Goal: Browse casually: Explore the website without a specific task or goal

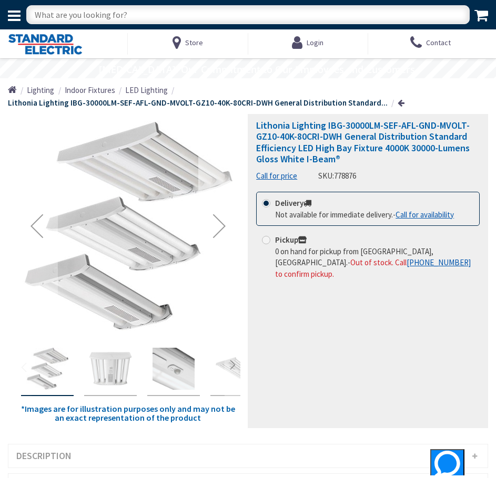
click at [215, 231] on div "Next" at bounding box center [219, 226] width 42 height 42
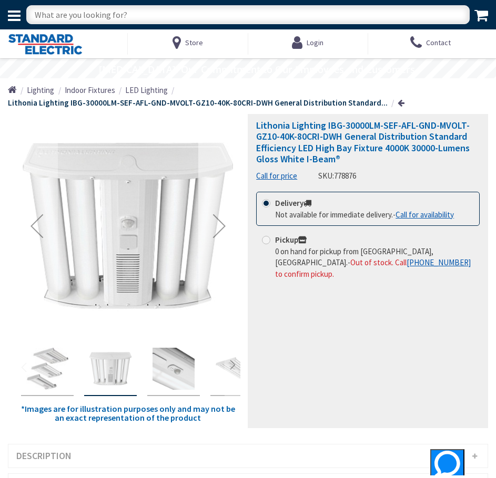
click at [215, 231] on div "Next" at bounding box center [219, 226] width 42 height 42
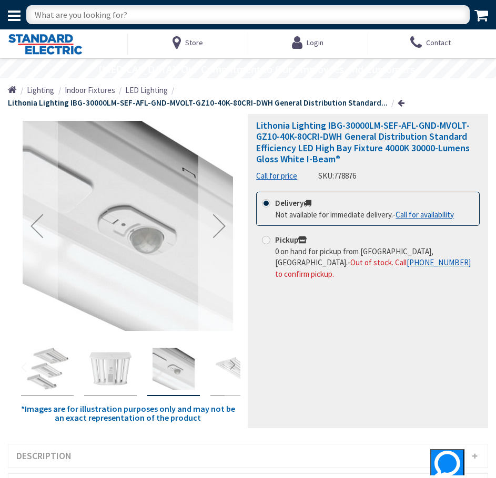
click at [215, 231] on div "Next" at bounding box center [219, 226] width 42 height 42
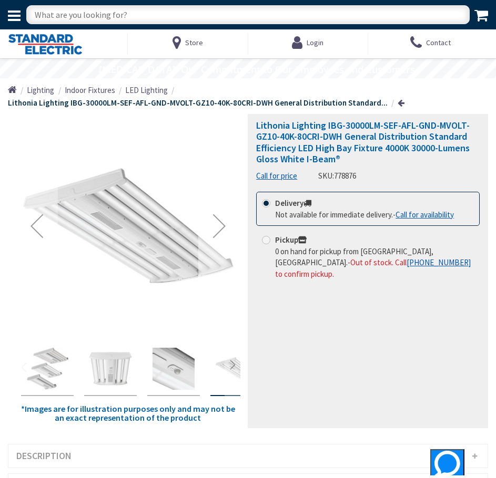
click at [215, 231] on div "Next" at bounding box center [219, 226] width 42 height 42
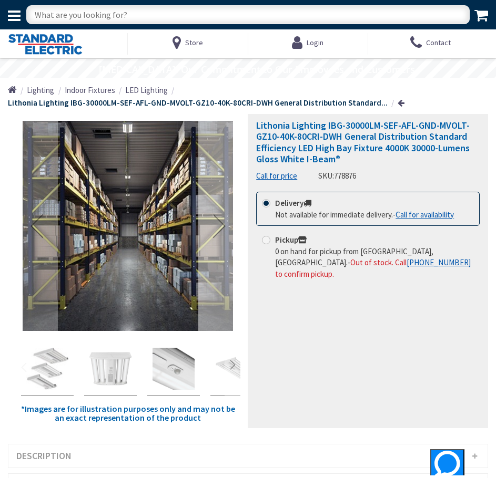
click at [215, 231] on div "Next" at bounding box center [219, 226] width 42 height 42
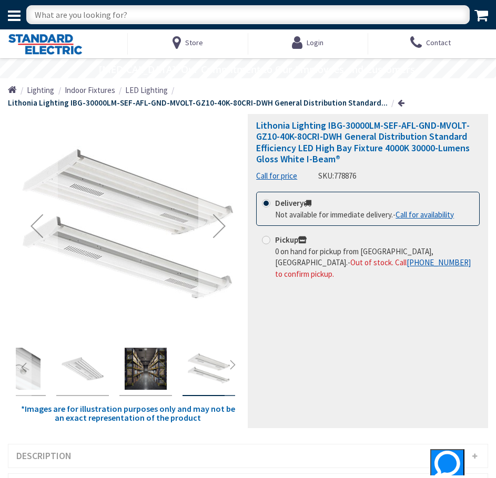
click at [215, 231] on div "Next" at bounding box center [219, 226] width 42 height 42
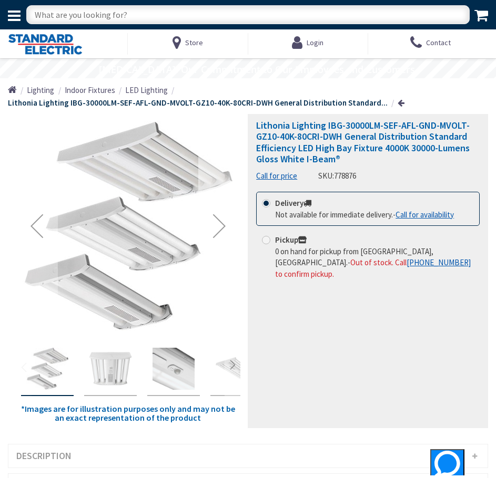
click at [215, 231] on div "Next" at bounding box center [219, 226] width 42 height 42
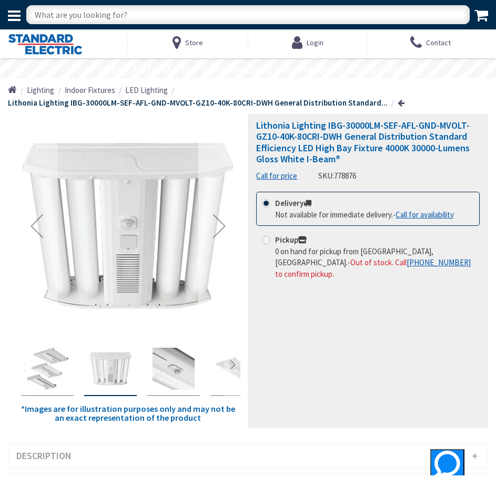
click at [215, 231] on div "Next" at bounding box center [219, 226] width 42 height 42
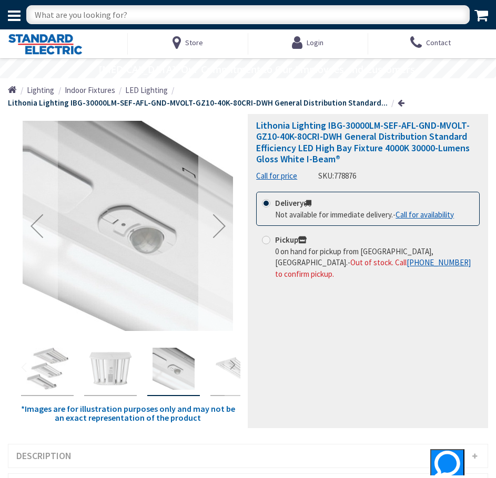
click at [215, 231] on div "Next" at bounding box center [219, 226] width 42 height 42
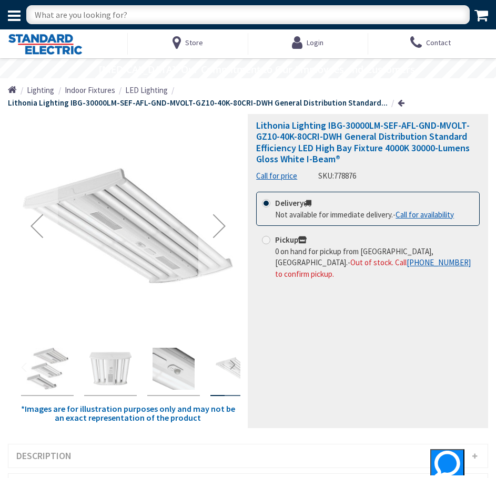
click at [215, 231] on div "Next" at bounding box center [219, 226] width 42 height 42
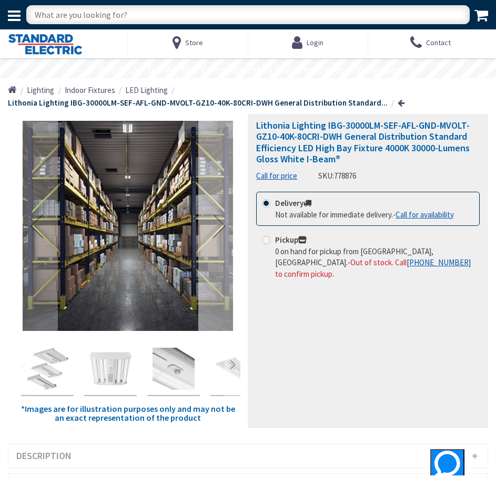
click at [215, 231] on div "Next" at bounding box center [219, 226] width 42 height 42
